Goal: Contribute content: Contribute content

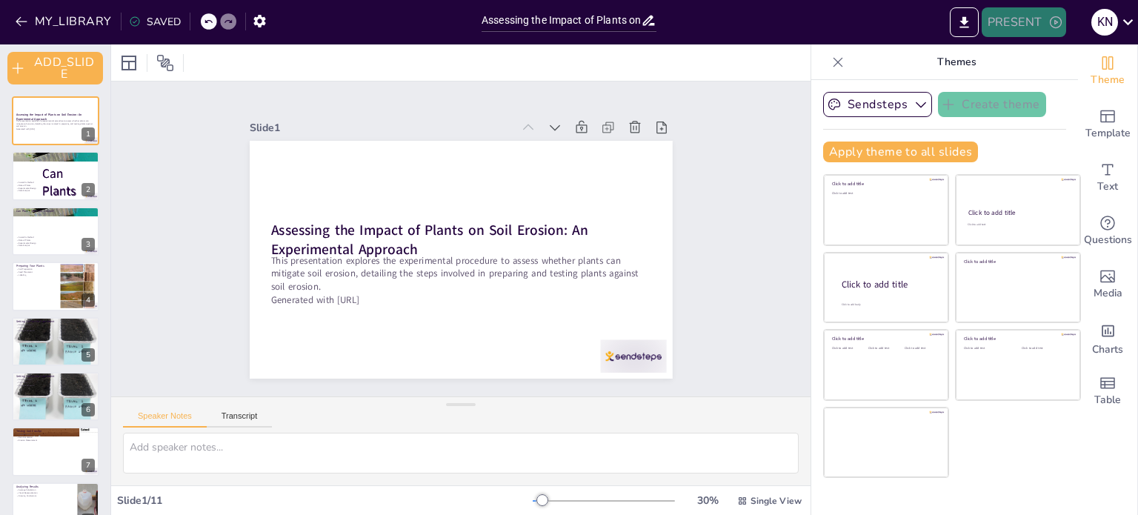
click at [1011, 26] on button "PRESENT" at bounding box center [1024, 22] width 84 height 30
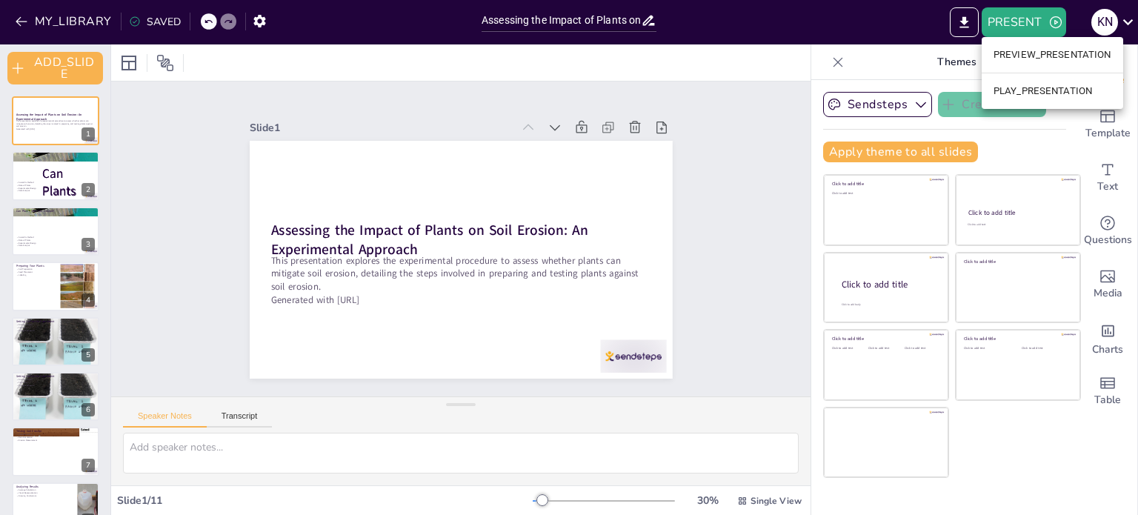
click at [1050, 56] on li "PREVIEW_PRESENTATION" at bounding box center [1053, 55] width 142 height 24
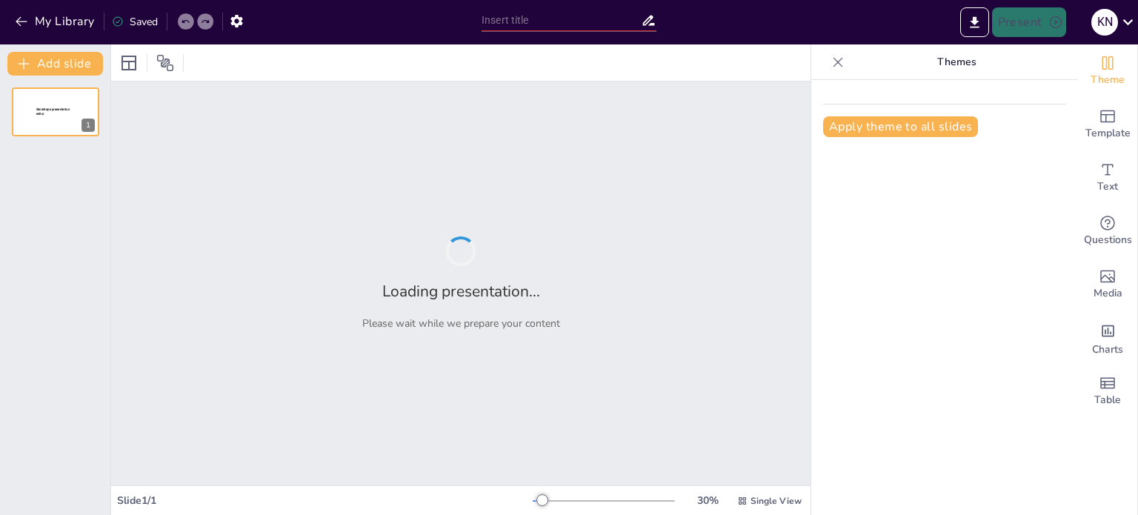
type input "Assessing the Impact of Plants on Soil Erosion: An Experimental Approach"
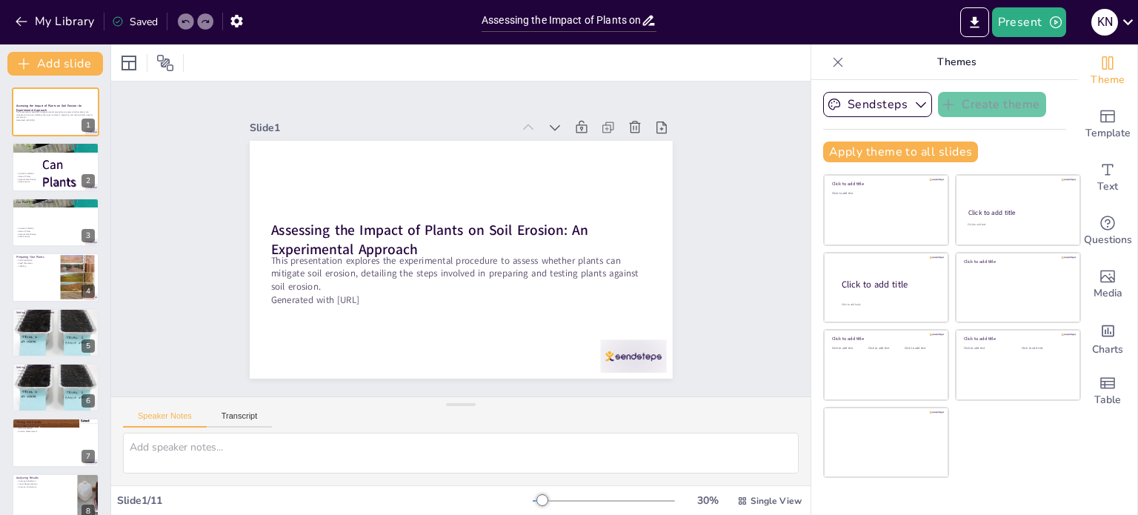
click at [124, 19] on div "Saved" at bounding box center [135, 22] width 46 height 14
click at [68, 24] on button "My Library" at bounding box center [56, 22] width 90 height 24
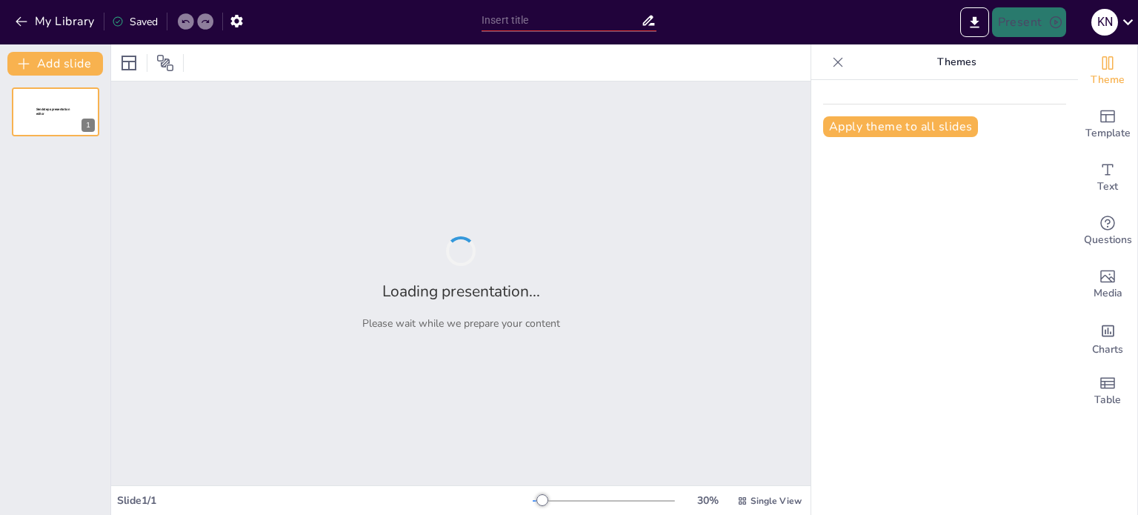
type input "The Impact of Artificial Intelligence on Educational Practices"
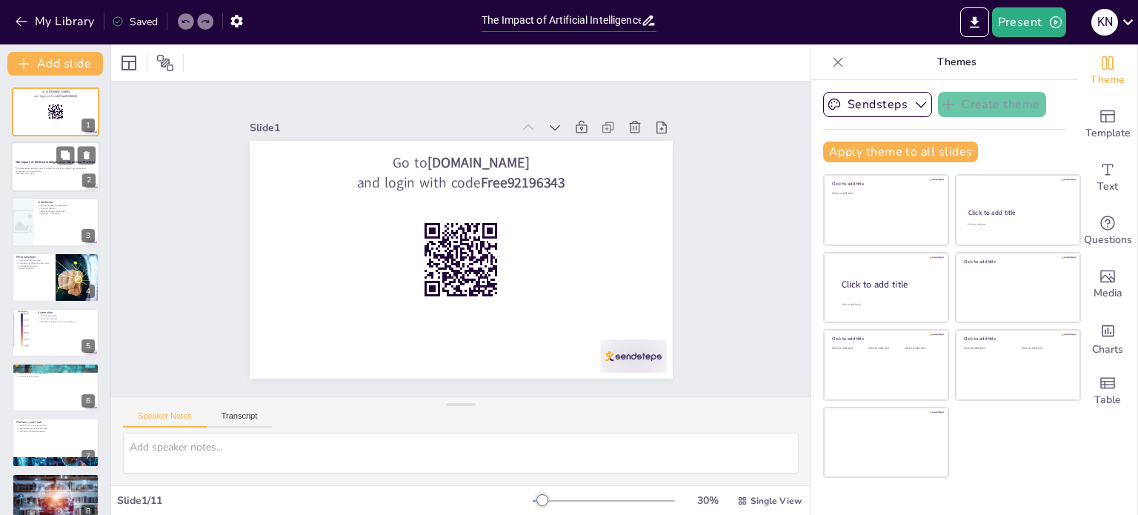
click at [33, 162] on strong "The Impact of Artificial Intelligence on Educational Practices" at bounding box center [55, 162] width 79 height 4
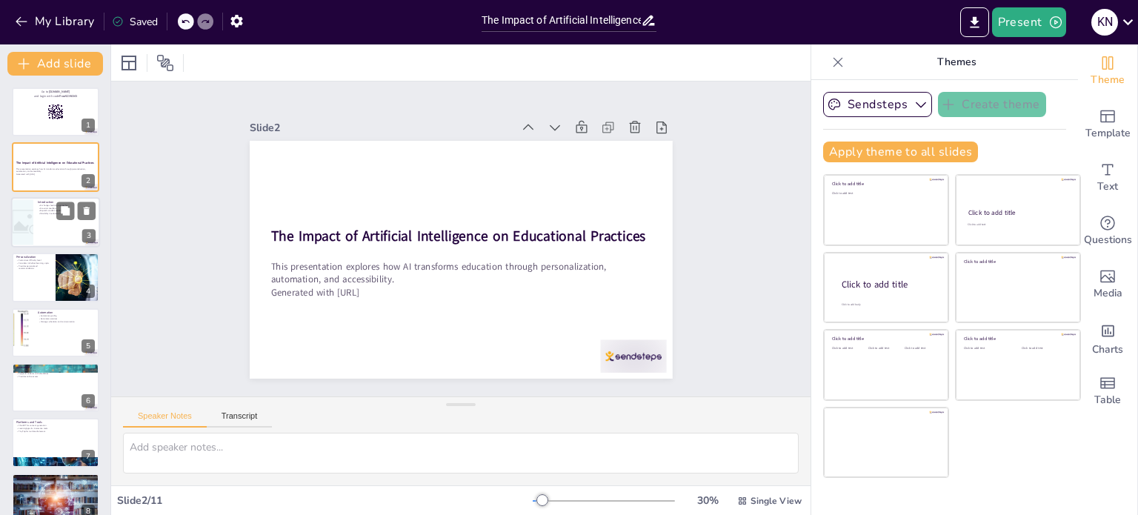
click at [53, 218] on div at bounding box center [55, 222] width 89 height 50
checkbox input "true"
type textarea "AI is fundamentally altering how education is approached by moving away from on…"
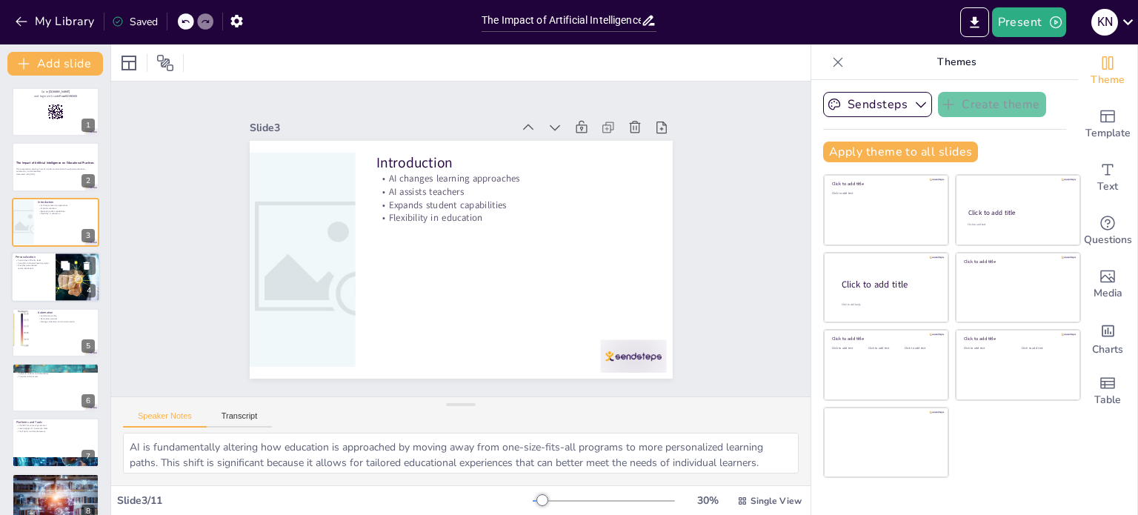
click at [40, 275] on div at bounding box center [55, 277] width 89 height 50
checkbox input "true"
type textarea "AI can assess a student's current knowledge and adjust the difficulty of tasks …"
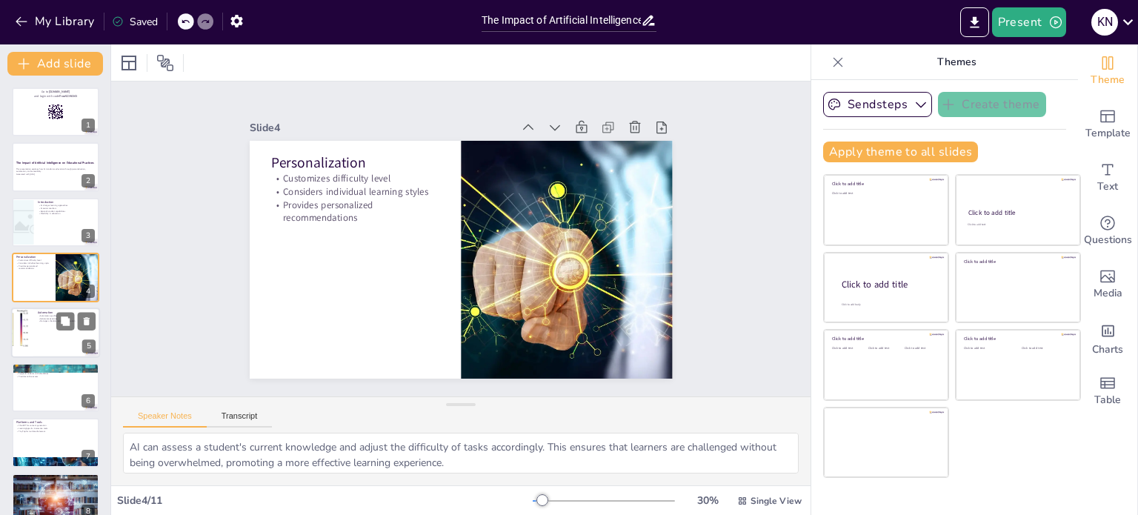
click at [64, 337] on div at bounding box center [55, 333] width 89 height 50
checkbox input "true"
type textarea "The automation of grading through AI not only saves time for educators but also…"
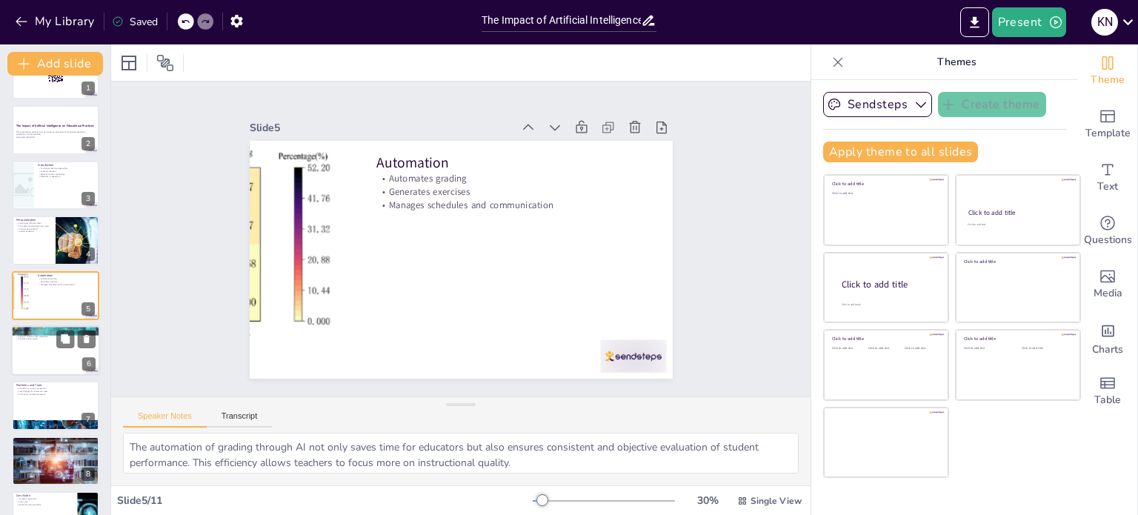
click at [56, 351] on div at bounding box center [55, 350] width 89 height 50
checkbox input "true"
type textarea "The ability of AI to translate educational materials into various languages pro…"
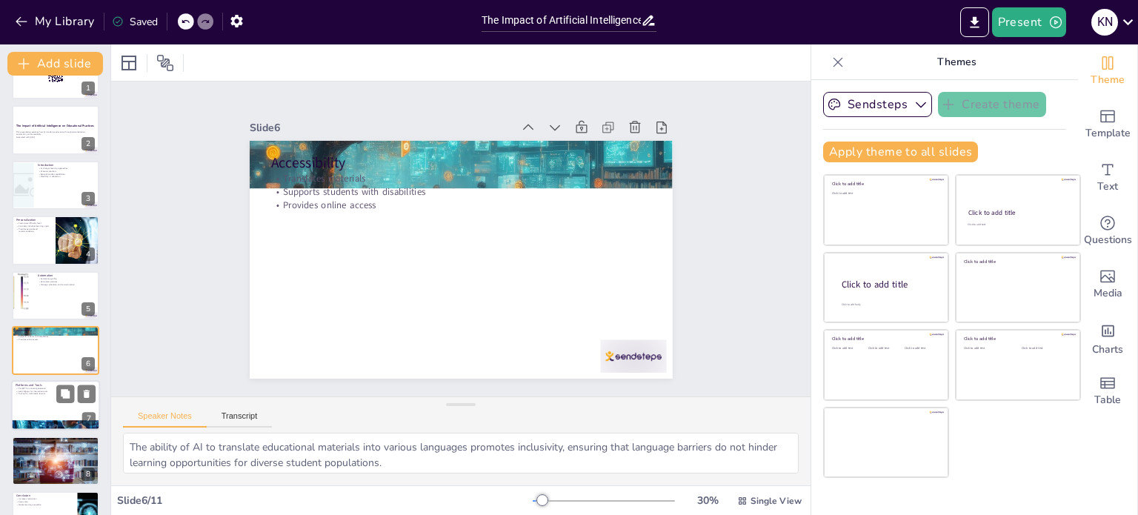
scroll to position [92, 0]
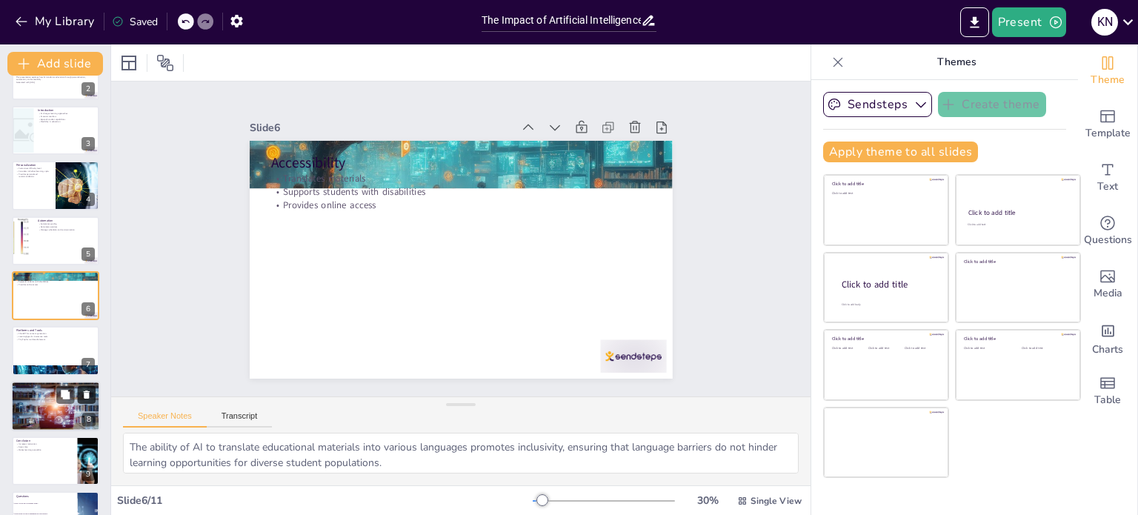
checkbox input "true"
click at [65, 394] on icon at bounding box center [65, 394] width 9 height 9
type textarea "The use of interactive maps in geography education enhances engagement by allow…"
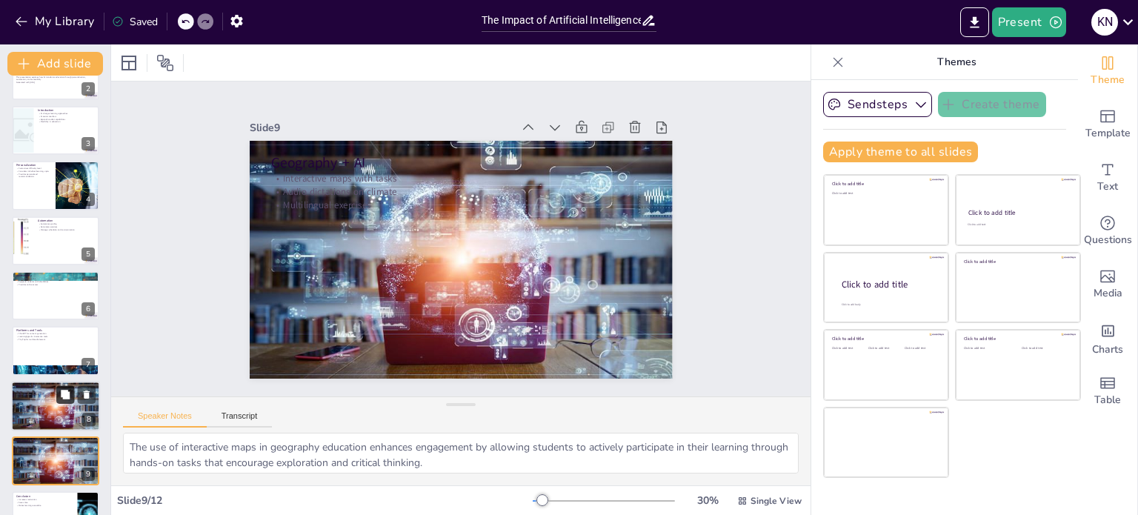
scroll to position [240, 0]
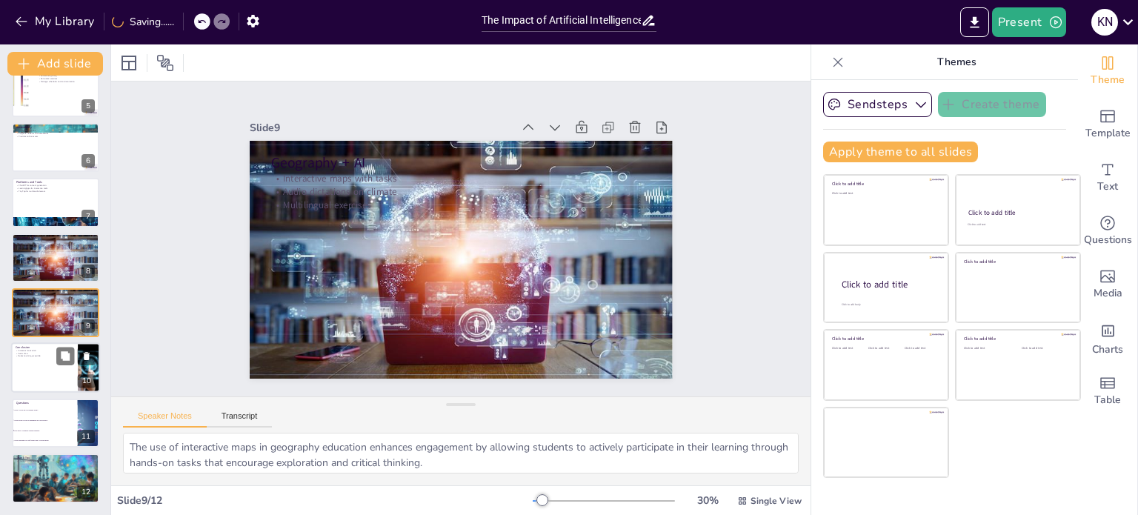
checkbox input "true"
click at [18, 365] on div at bounding box center [55, 368] width 89 height 50
type textarea "AI can significantly increase student motivation by providing personalized lear…"
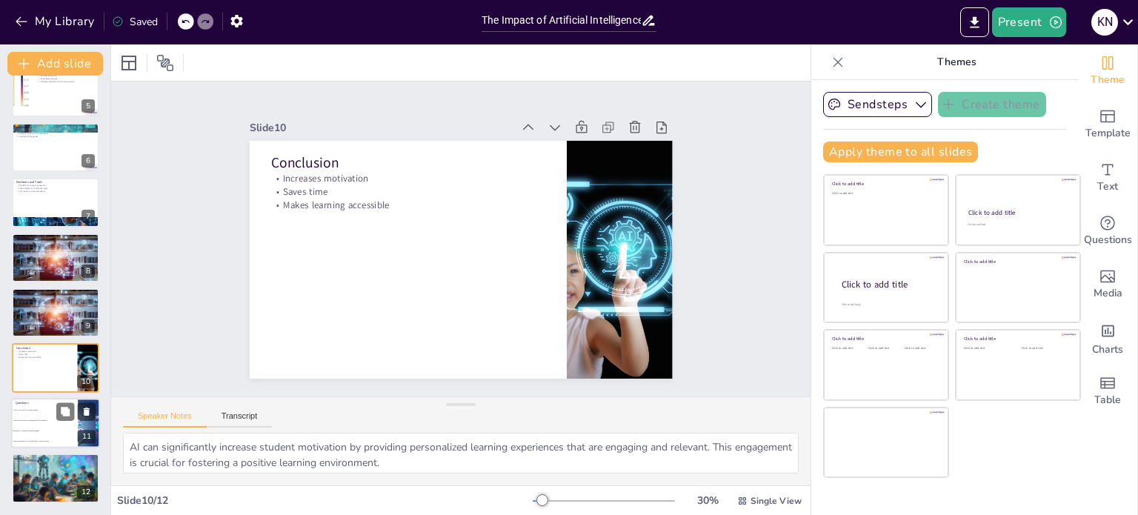
checkbox input "true"
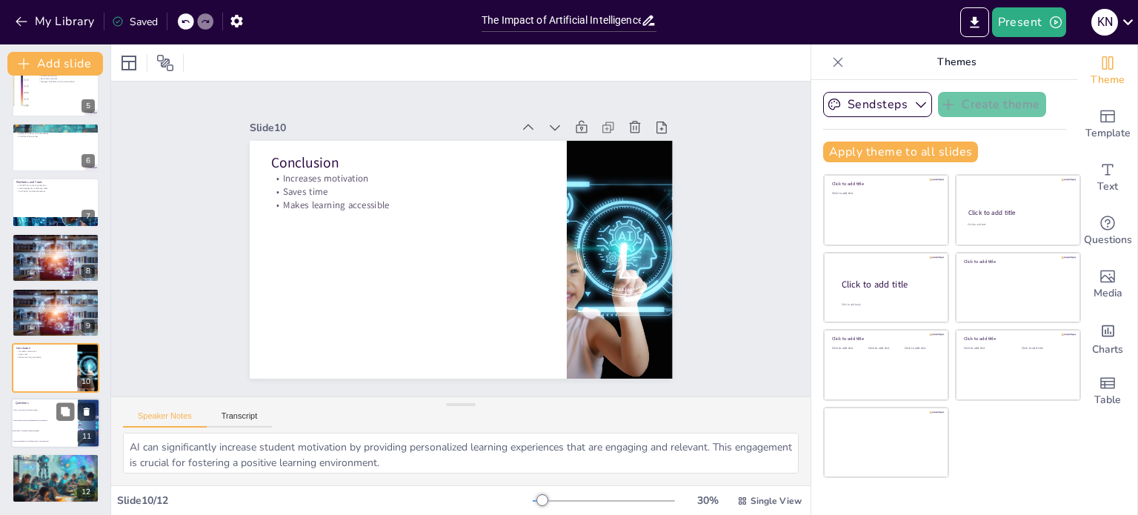
checkbox input "true"
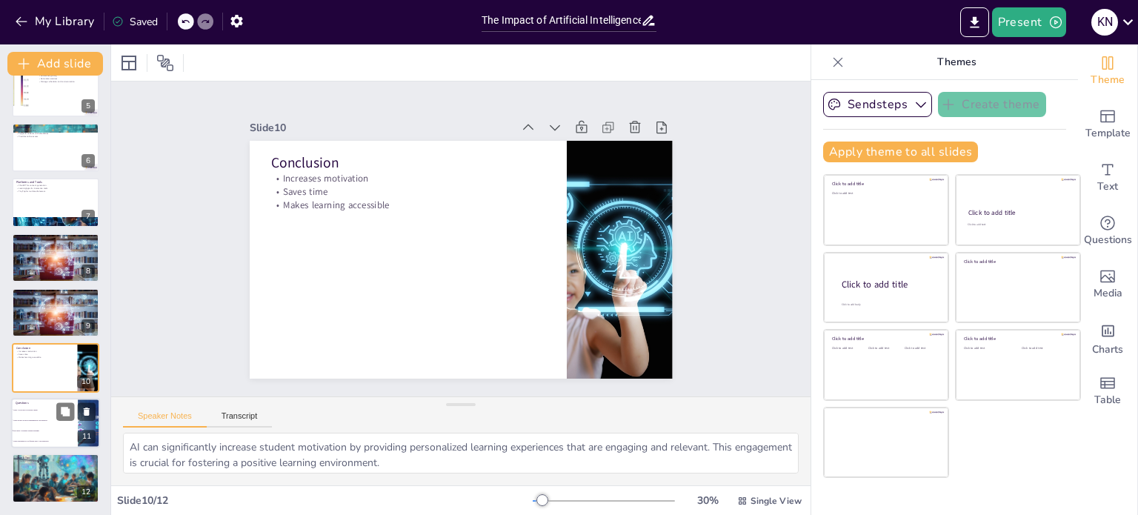
click at [39, 424] on li "What would you like to implement in your practice?" at bounding box center [44, 420] width 67 height 10
type textarea "The correct answer is option 3, "How does AI enhance student learning?" This qu…"
checkbox input "true"
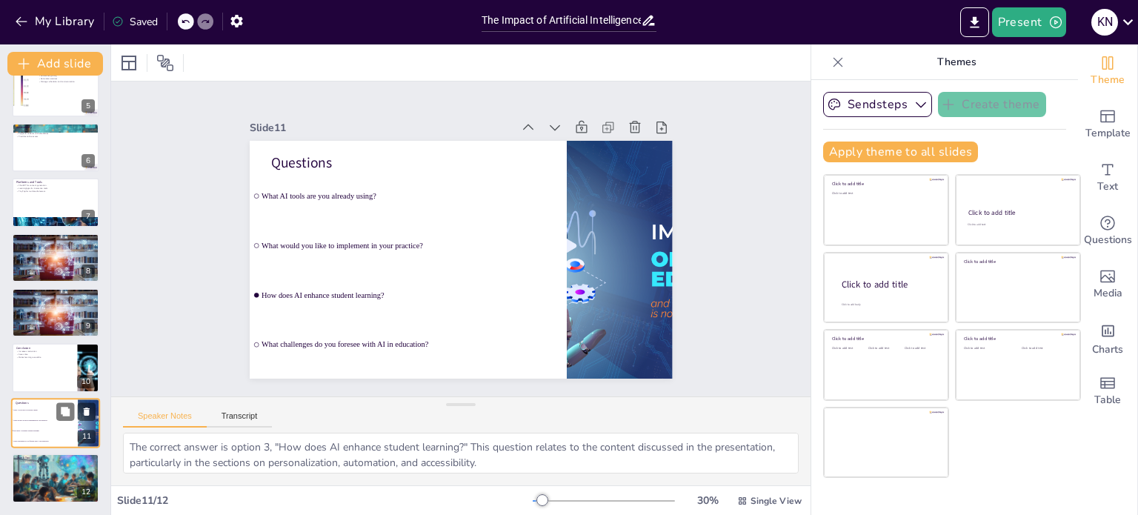
checkbox input "true"
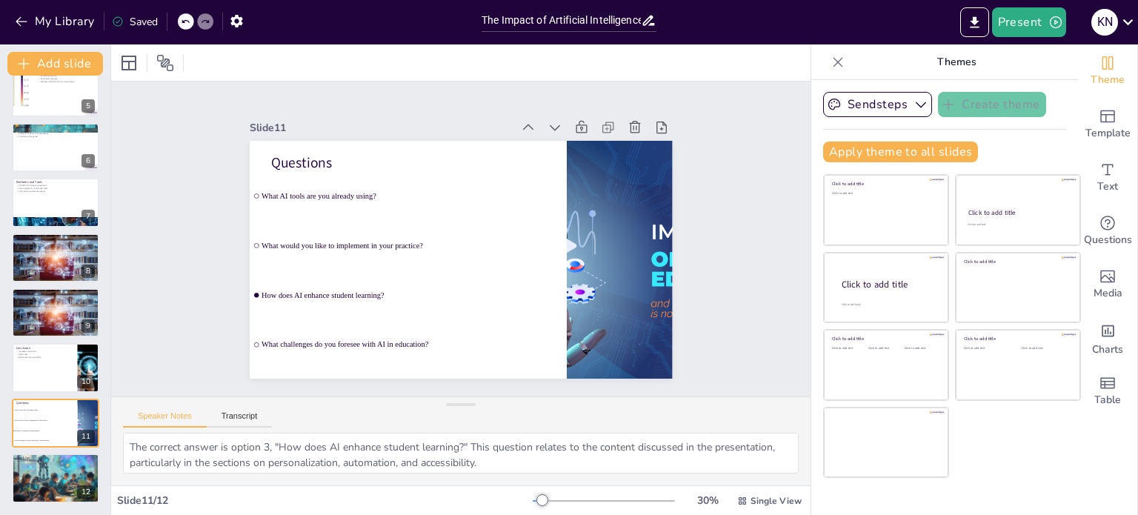
checkbox input "true"
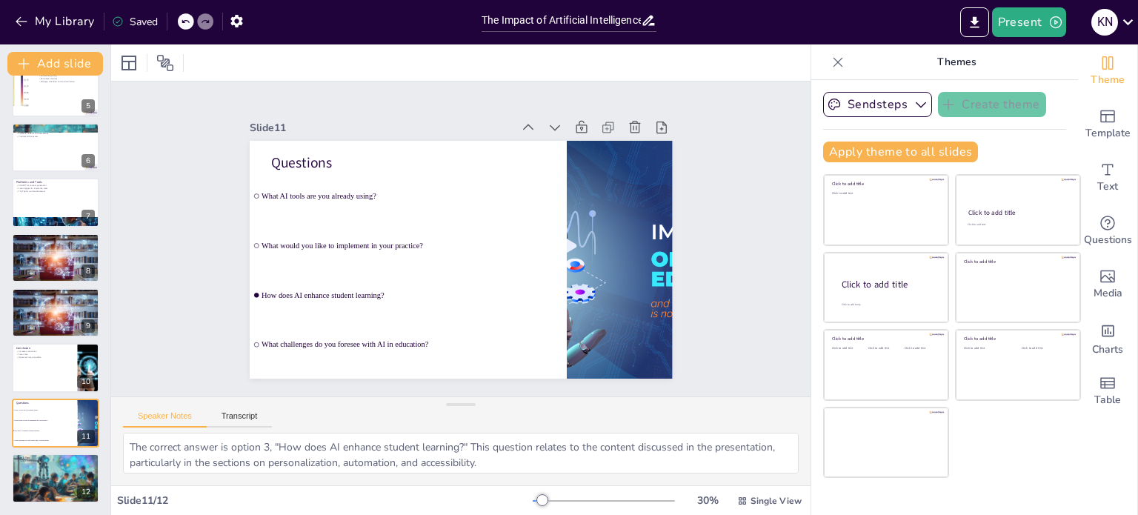
checkbox input "true"
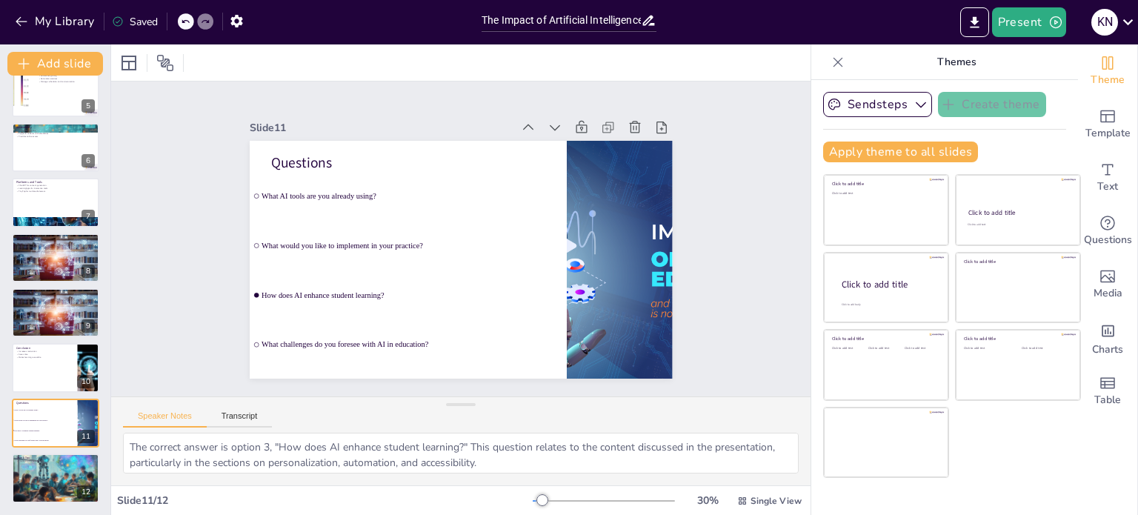
checkbox input "true"
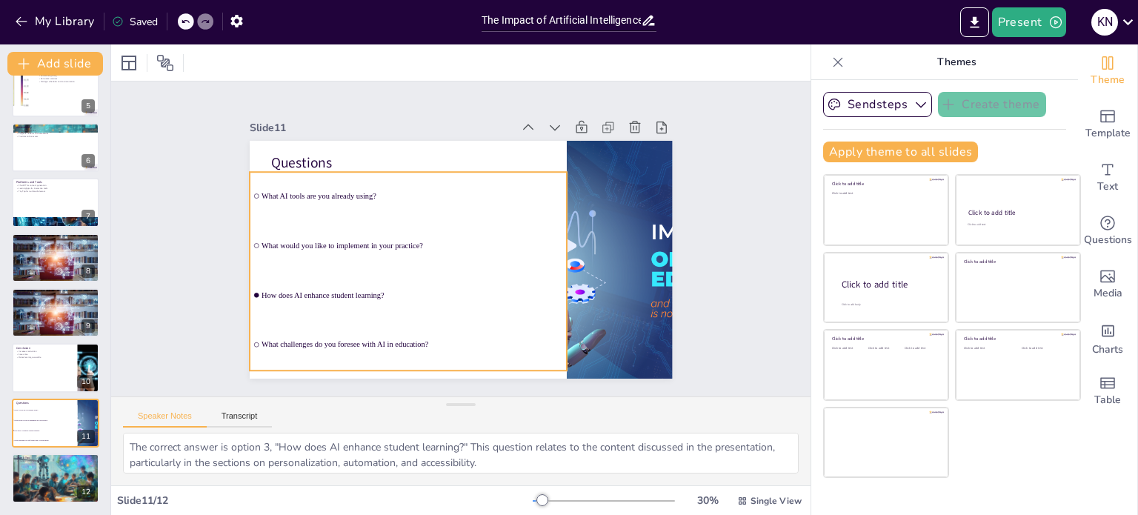
checkbox input "true"
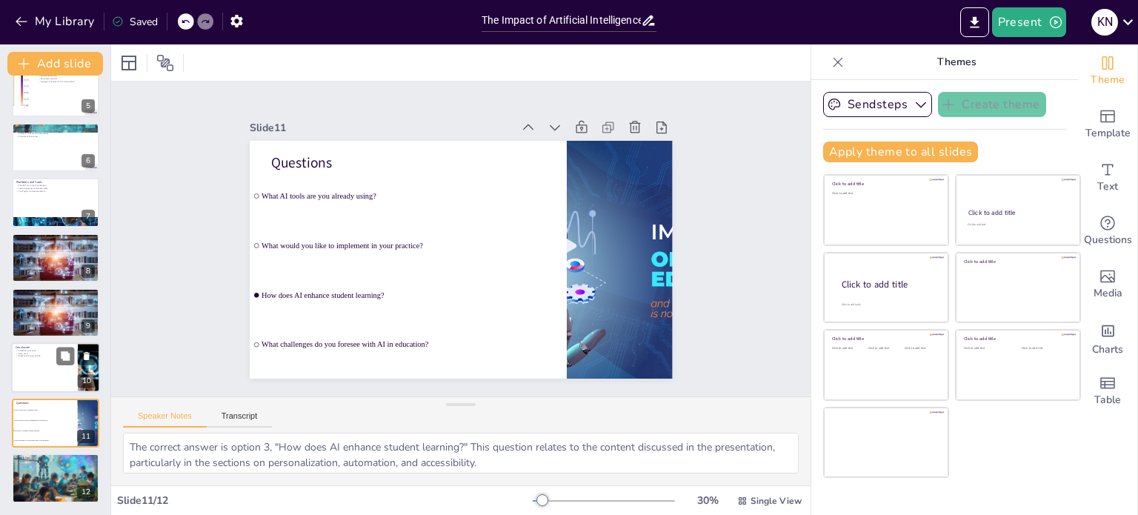
checkbox input "true"
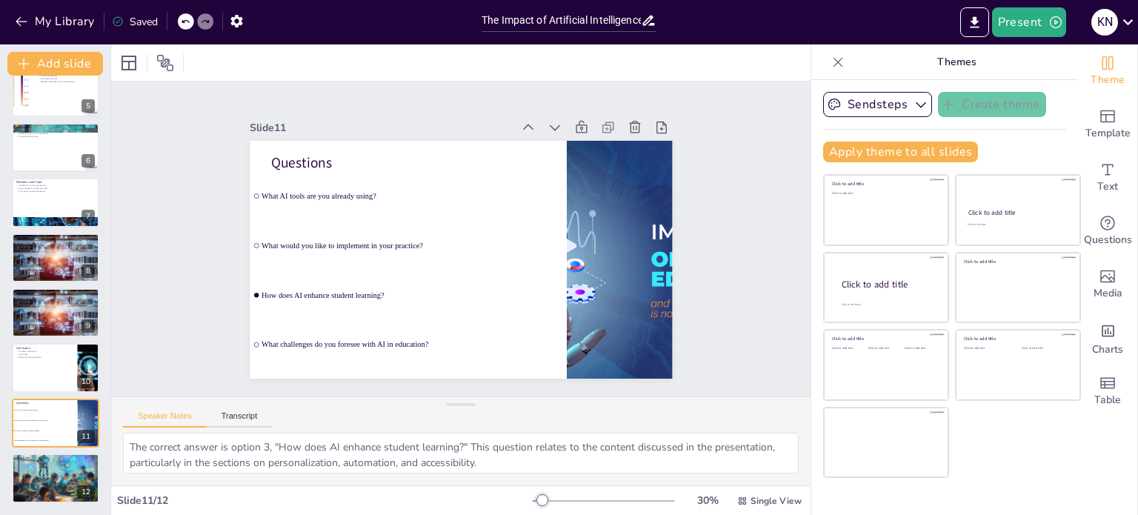
checkbox input "true"
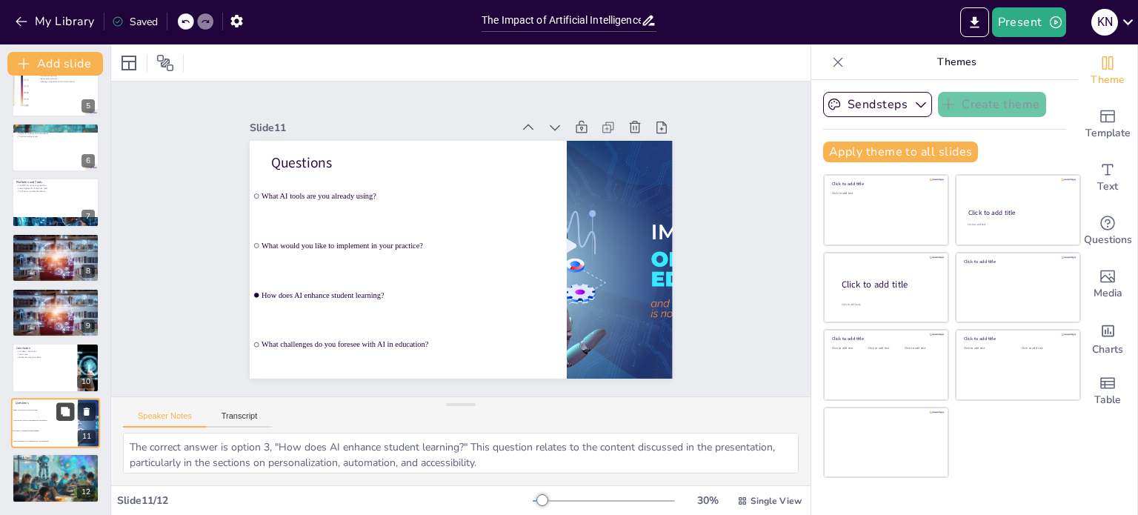
checkbox input "true"
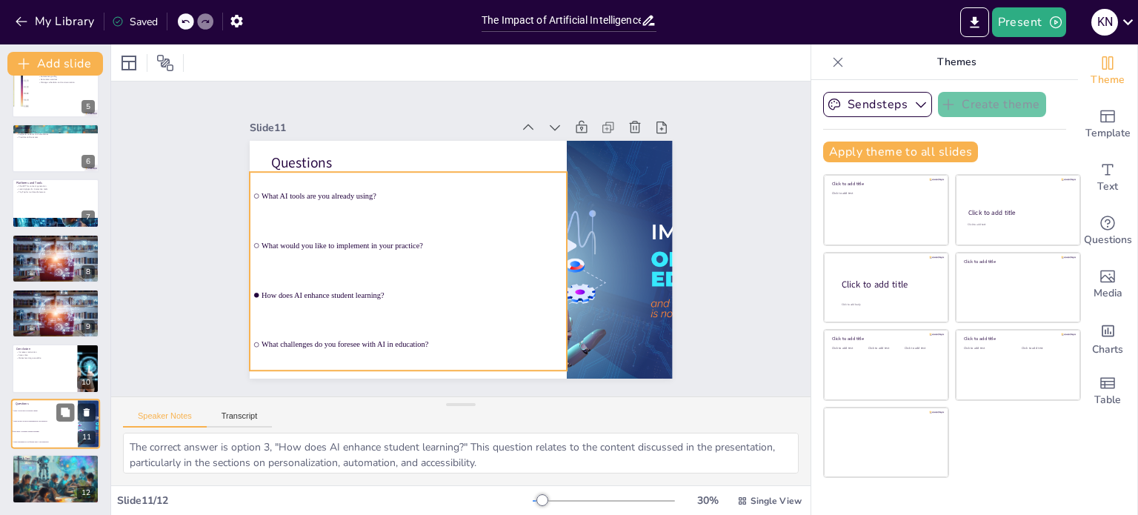
checkbox input "true"
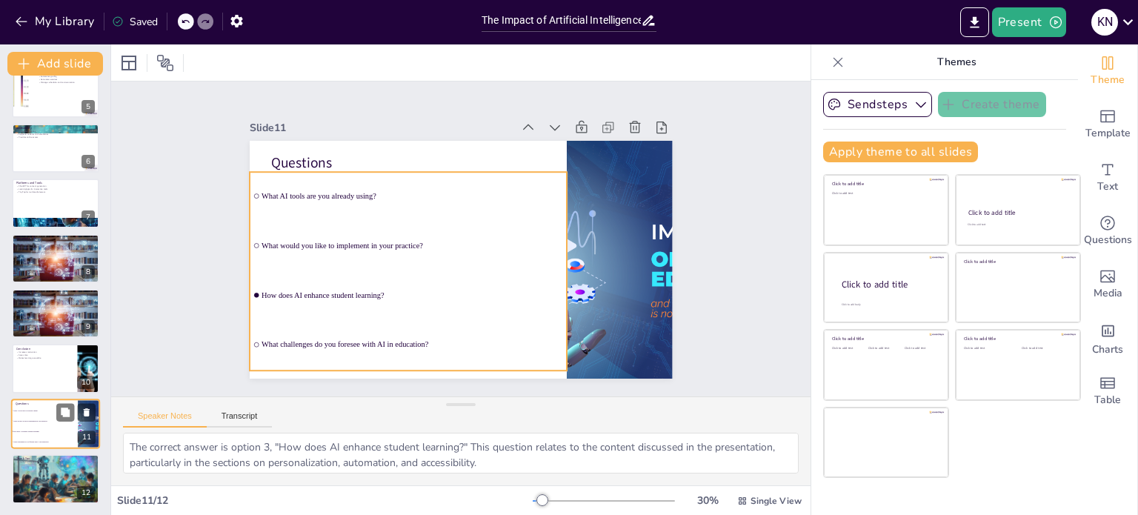
checkbox input "true"
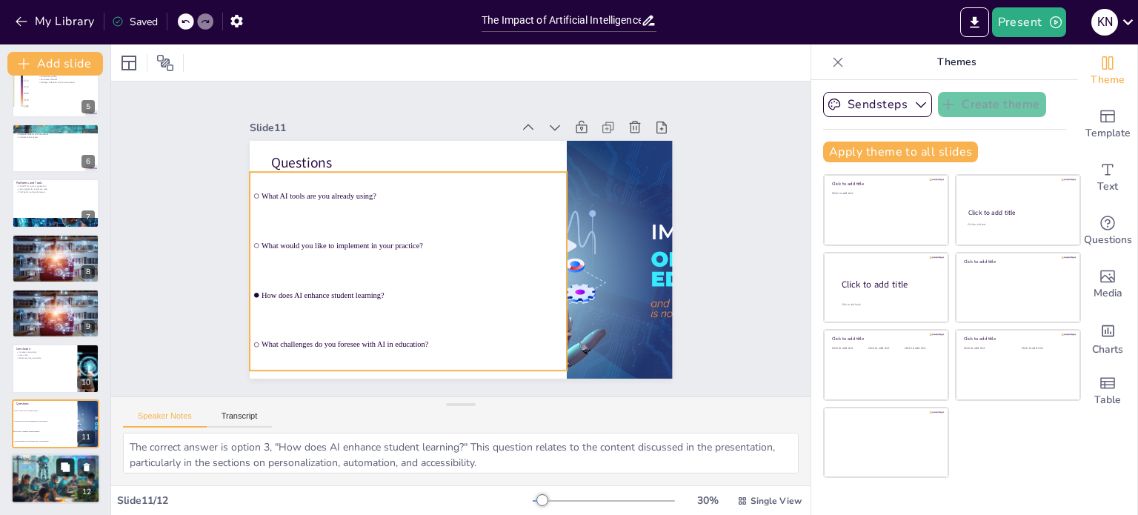
checkbox input "true"
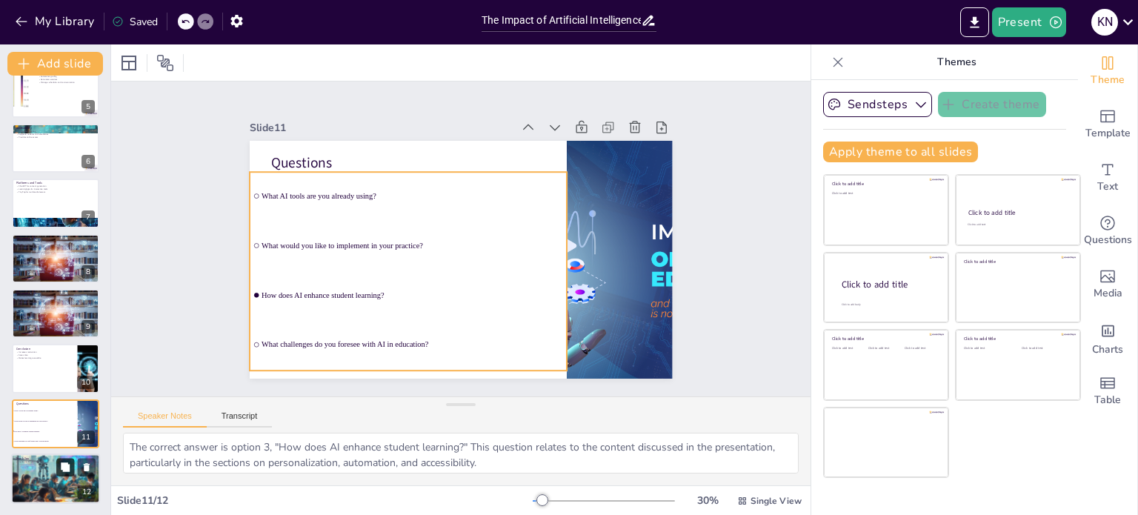
checkbox input "true"
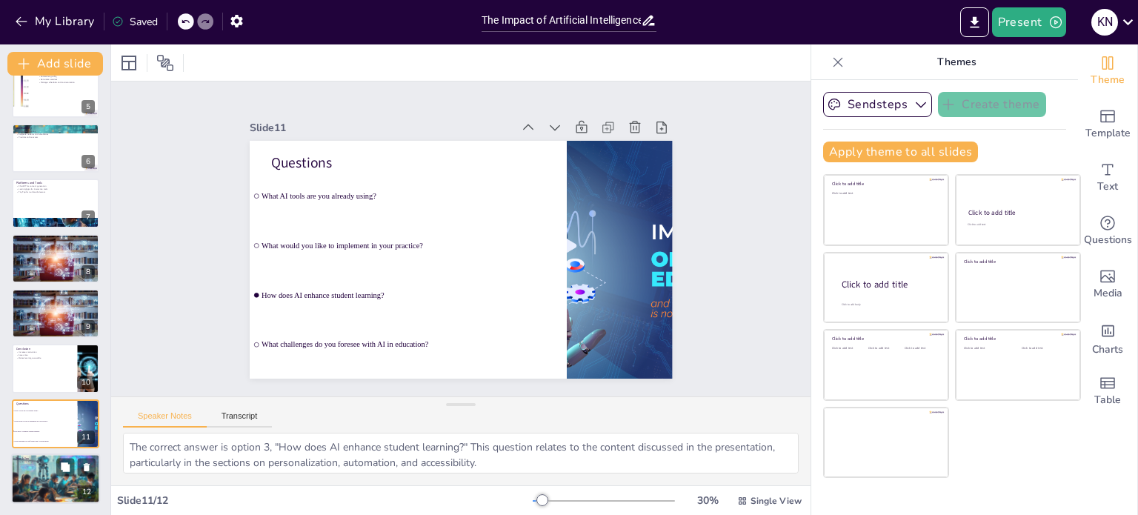
click at [65, 478] on div at bounding box center [55, 478] width 89 height 89
checkbox input "true"
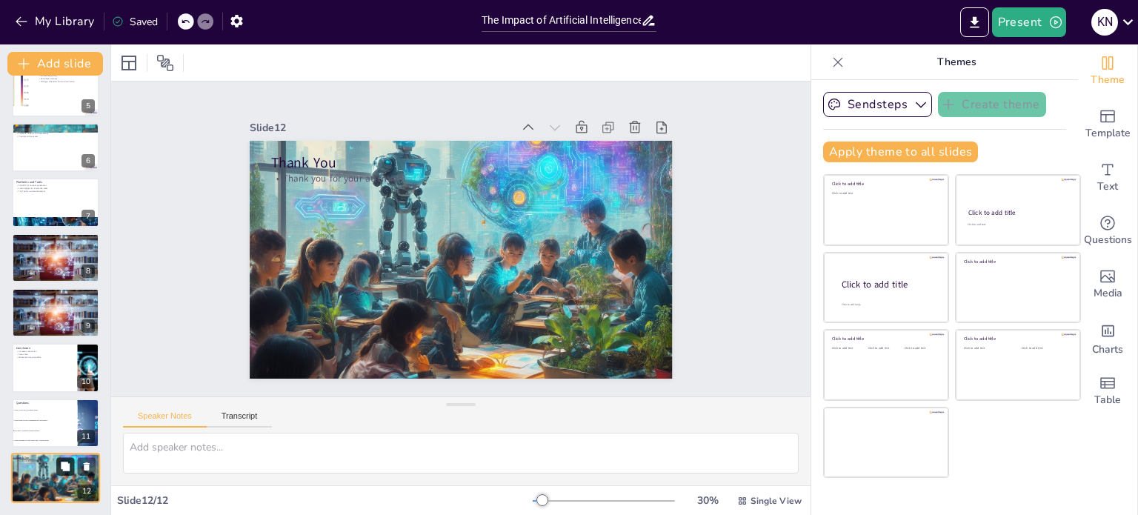
checkbox input "true"
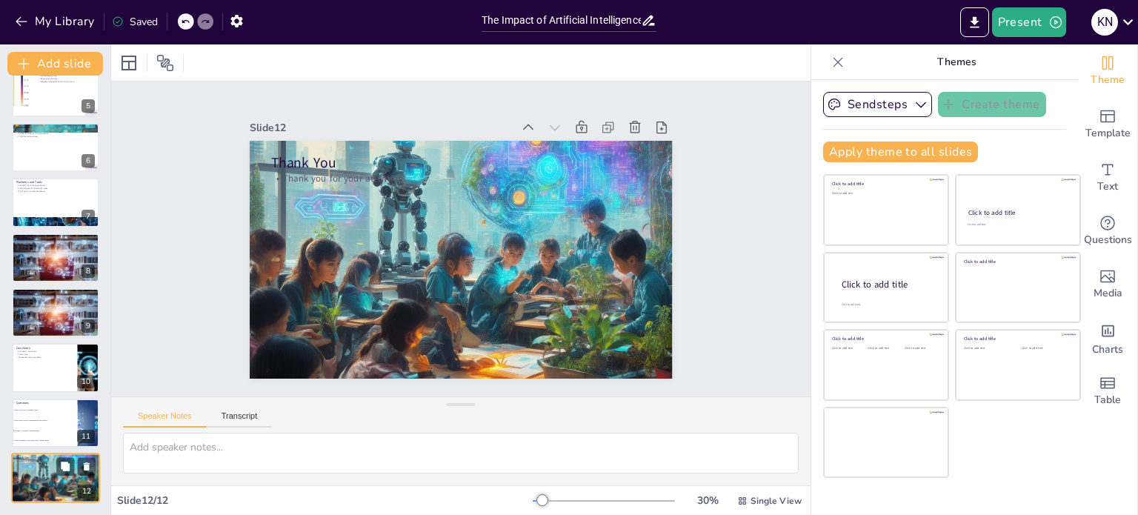
checkbox input "true"
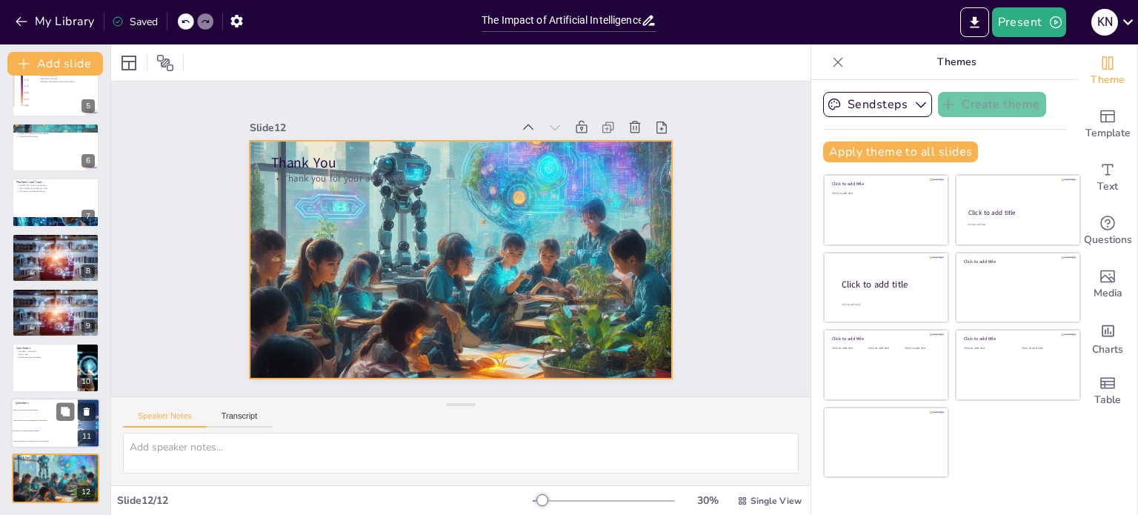
checkbox input "true"
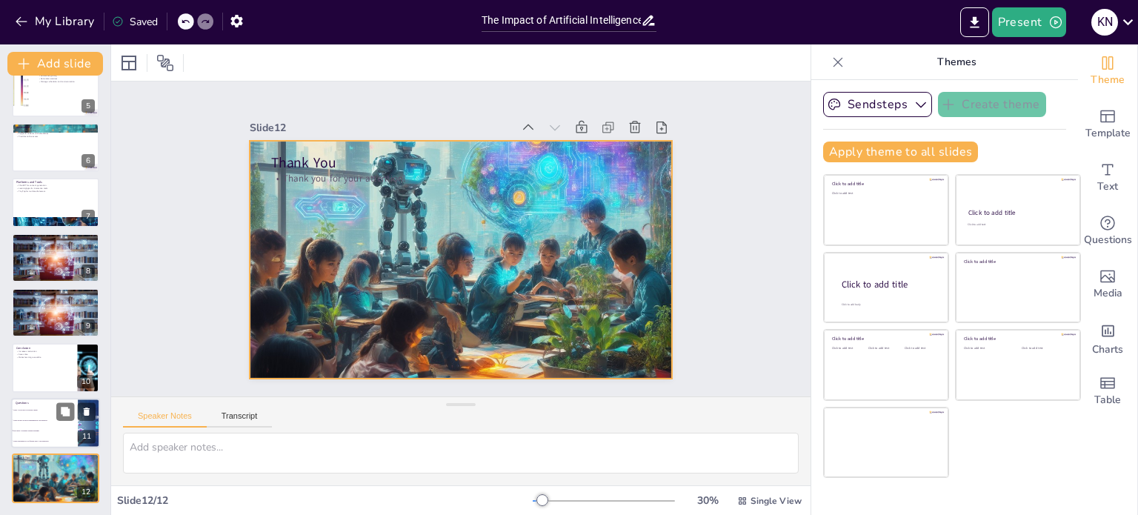
checkbox input "true"
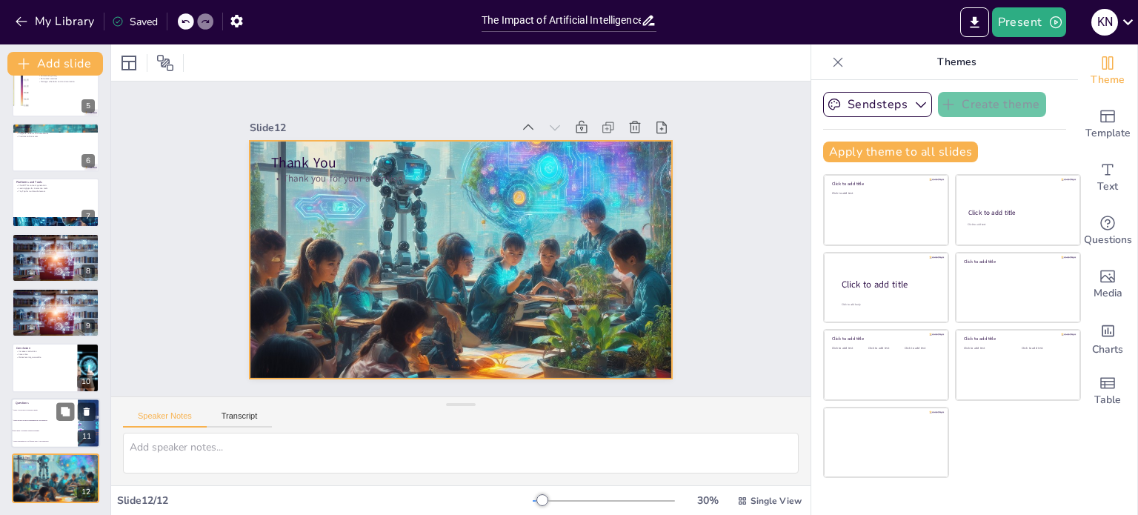
checkbox input "true"
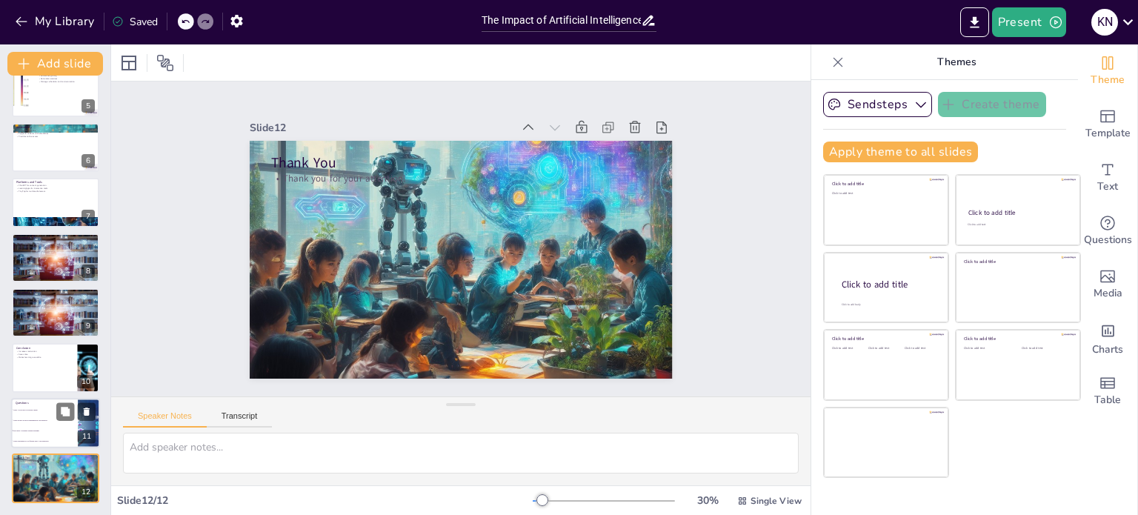
click at [37, 425] on li "How does AI enhance student learning?" at bounding box center [44, 430] width 67 height 10
type textarea "The correct answer is option 3, "How does AI enhance student learning?" This qu…"
checkbox input "true"
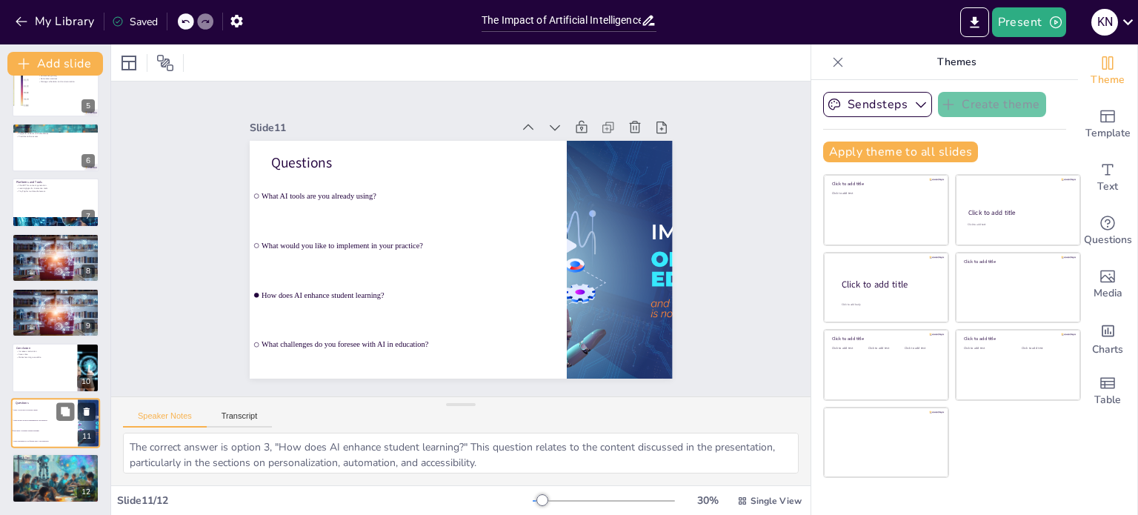
scroll to position [239, 0]
checkbox input "true"
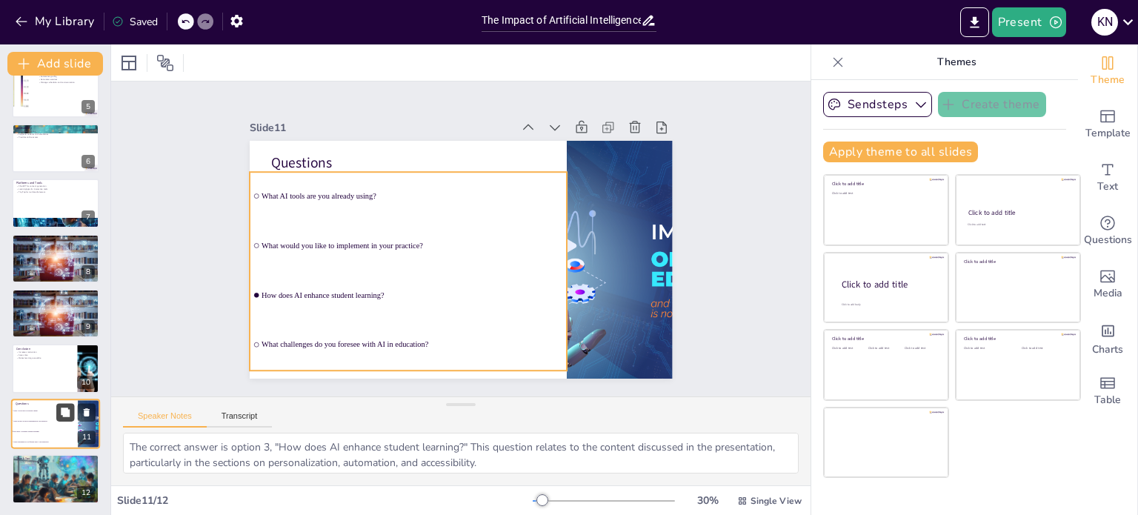
checkbox input "true"
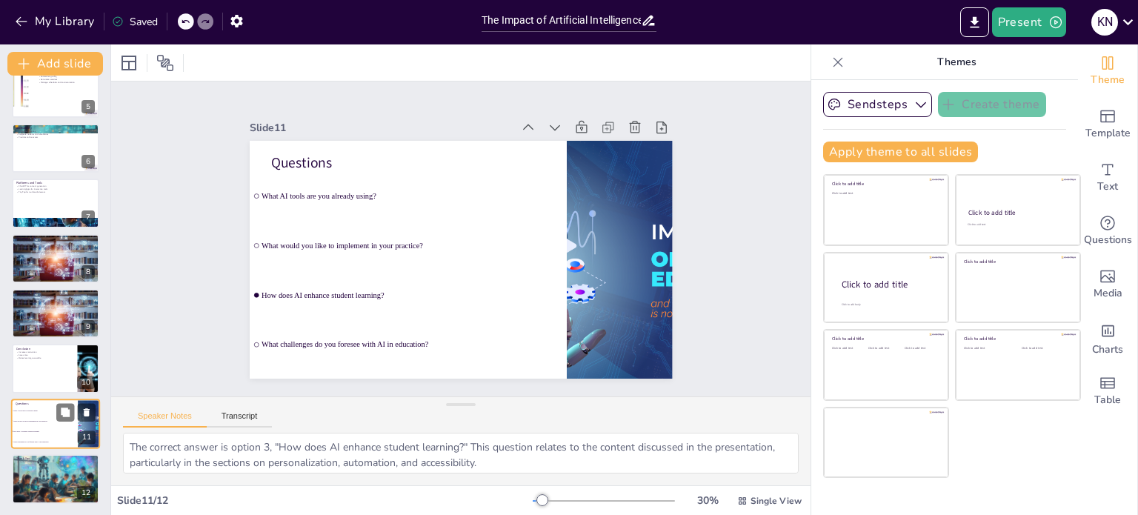
checkbox input "true"
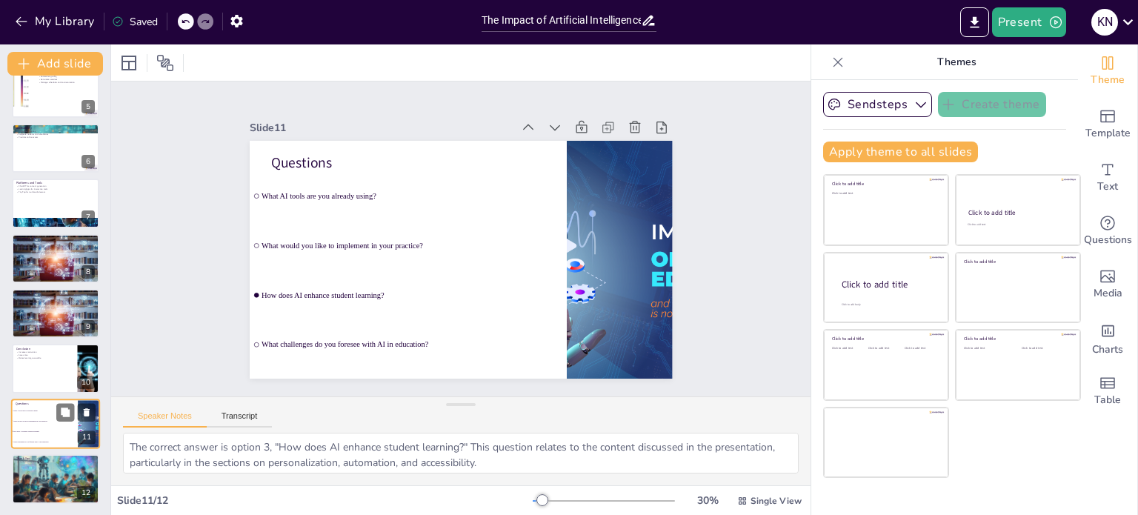
checkbox input "true"
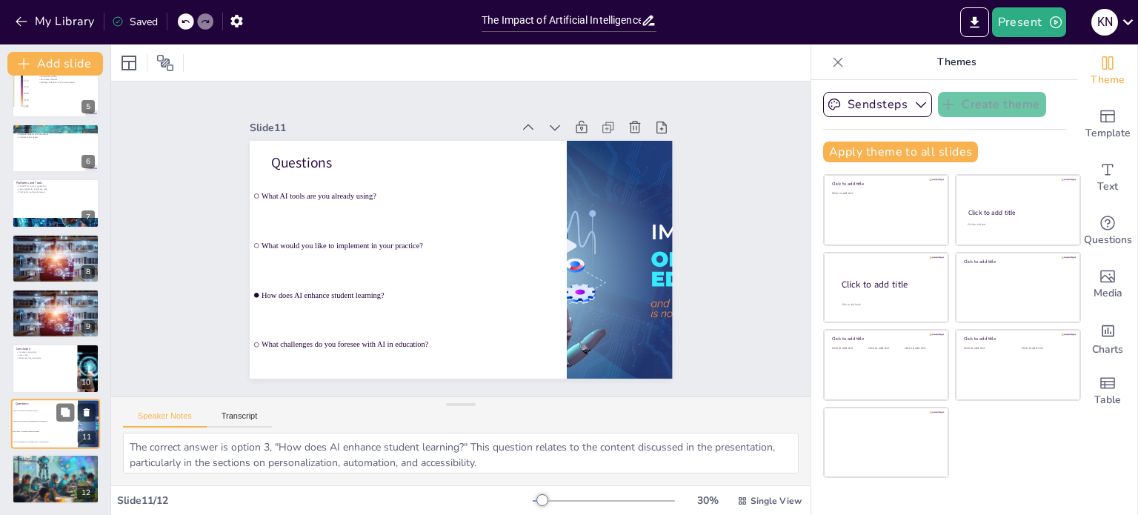
checkbox input "true"
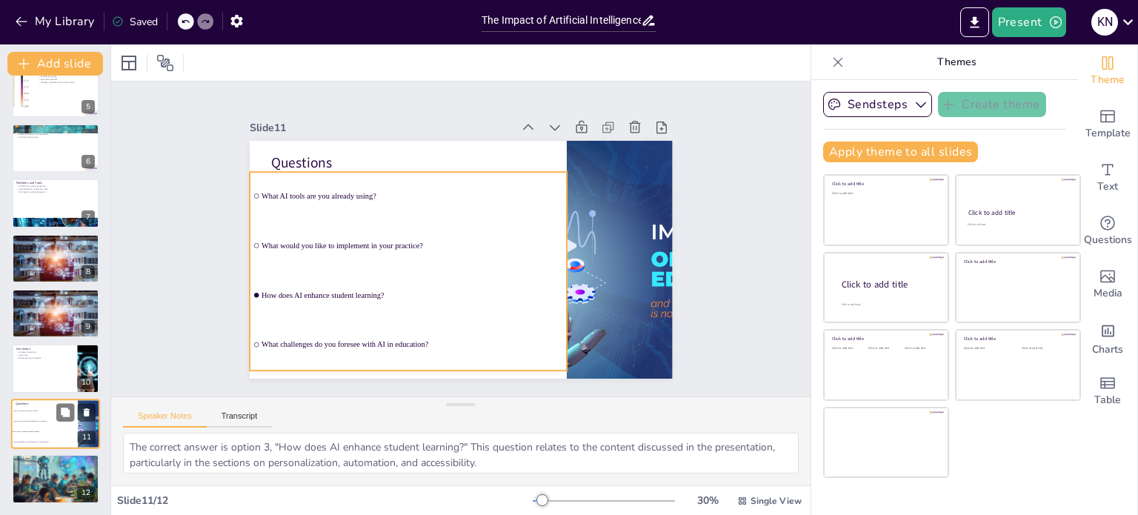
checkbox input "true"
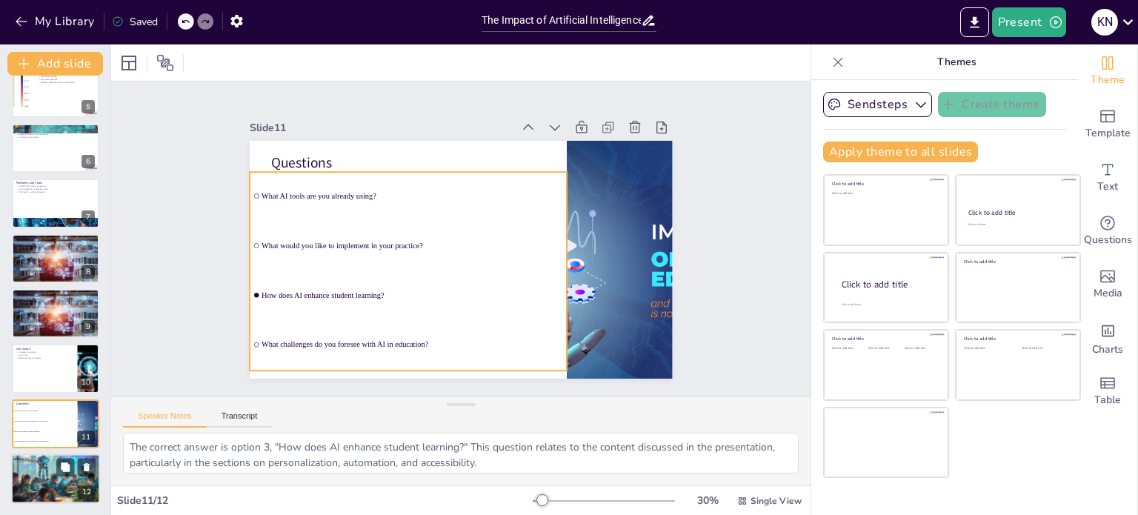
checkbox input "true"
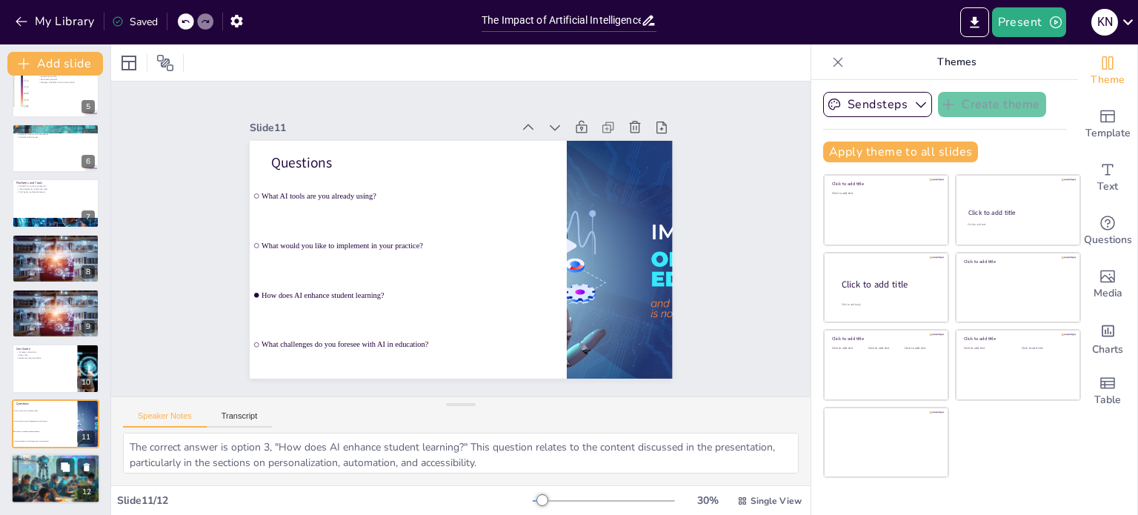
click at [45, 477] on div at bounding box center [55, 478] width 89 height 89
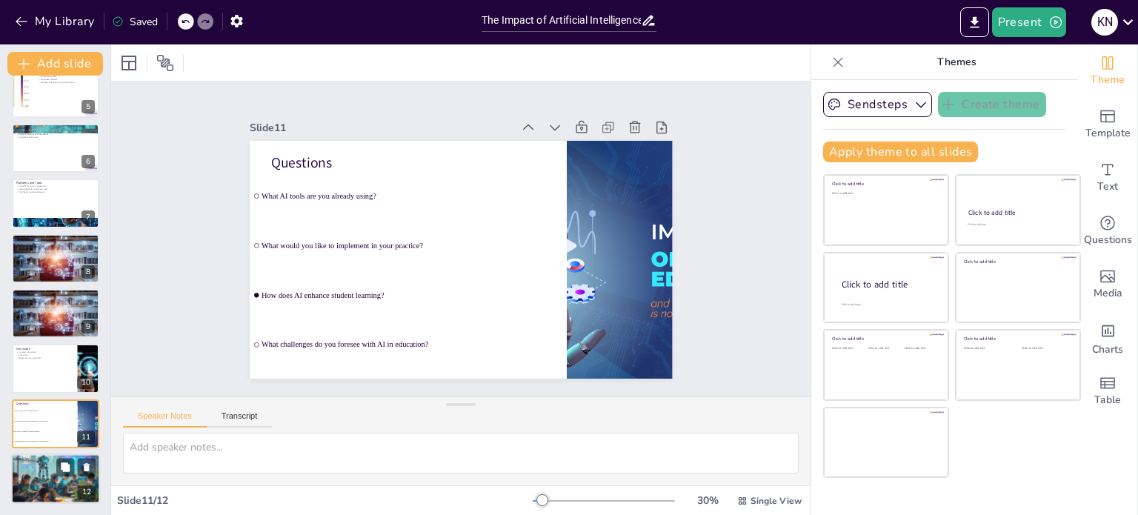
scroll to position [240, 0]
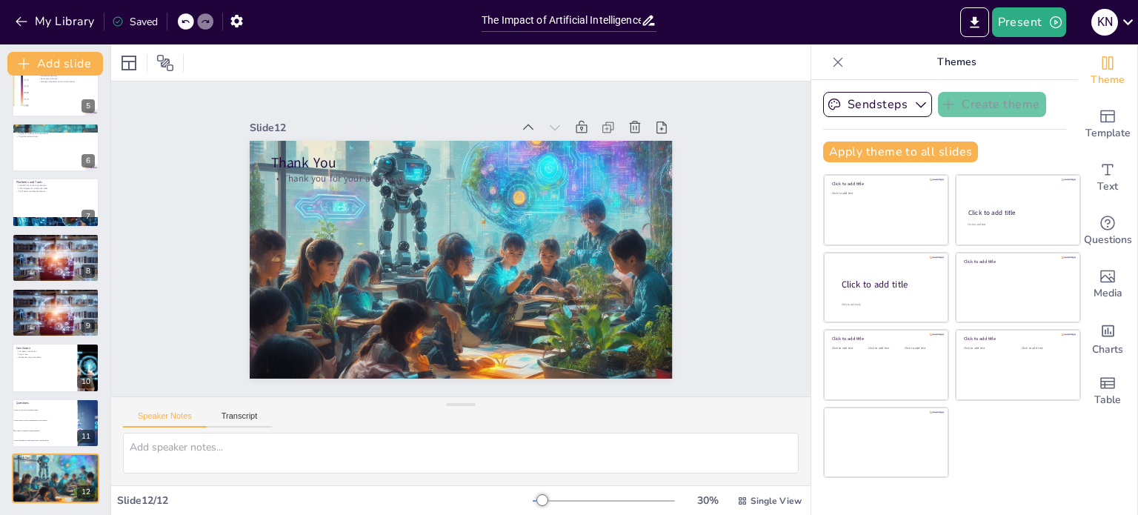
checkbox input "true"
